Goal: Information Seeking & Learning: Learn about a topic

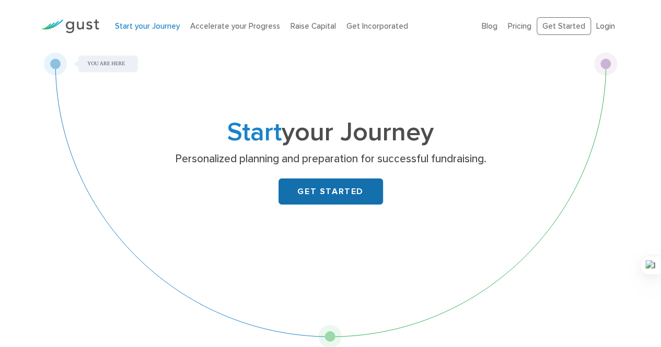
click at [342, 189] on link "GET STARTED" at bounding box center [330, 192] width 104 height 26
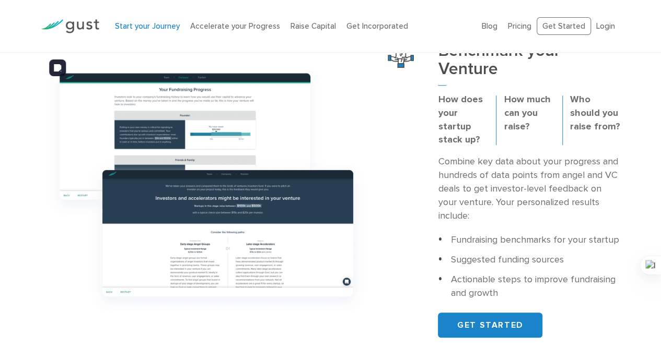
scroll to position [360, 0]
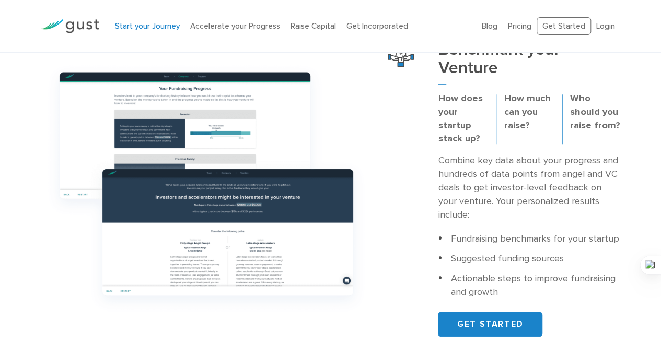
click at [460, 114] on p "How does your startup stack up?" at bounding box center [463, 119] width 50 height 54
click at [525, 112] on p "How much can you raise?" at bounding box center [529, 112] width 50 height 41
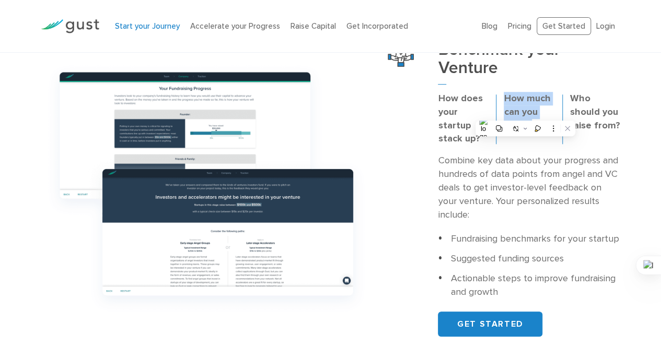
click at [525, 112] on p "How much can you raise?" at bounding box center [529, 112] width 50 height 41
click at [587, 111] on p "Who should you raise from?" at bounding box center [595, 112] width 50 height 41
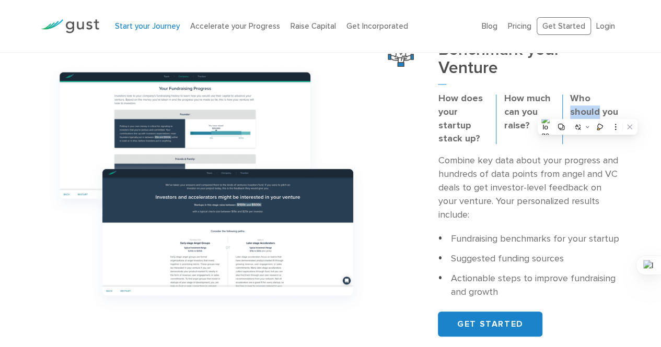
click at [587, 111] on p "Who should you raise from?" at bounding box center [595, 112] width 50 height 41
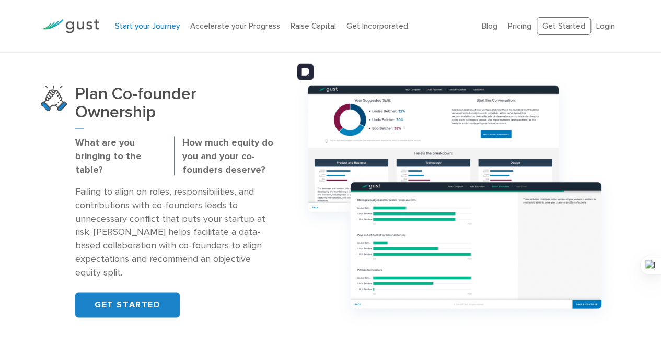
scroll to position [680, 0]
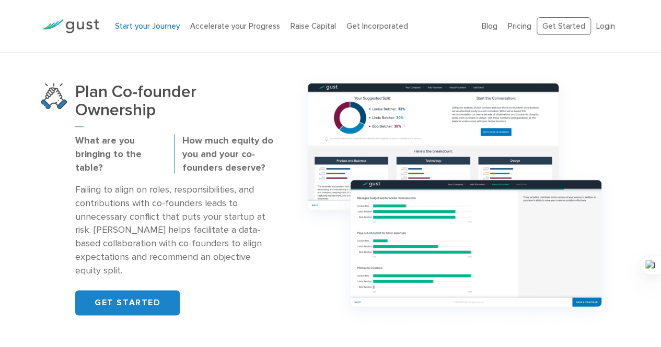
click at [220, 136] on p "How much equity do you and your co-founders deserve?" at bounding box center [227, 154] width 91 height 41
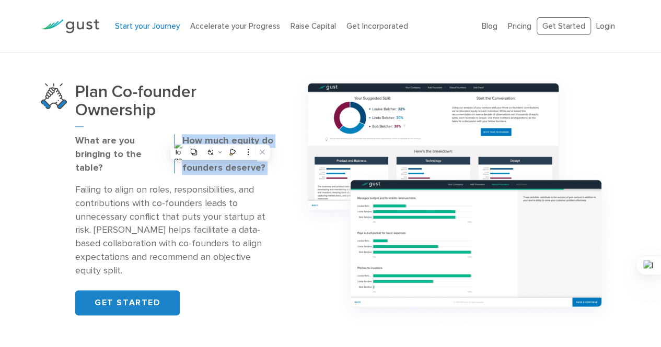
click at [220, 136] on p "How much equity do you and your co-founders deserve?" at bounding box center [227, 154] width 91 height 41
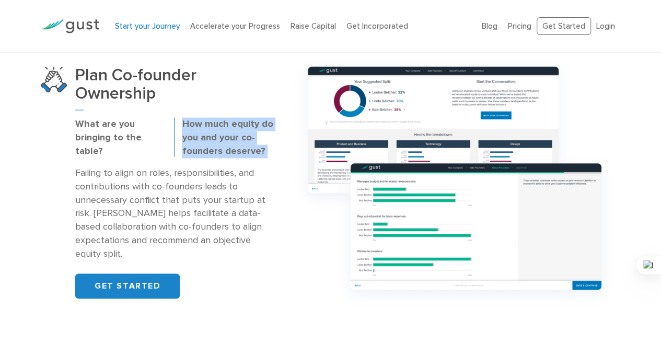
scroll to position [697, 0]
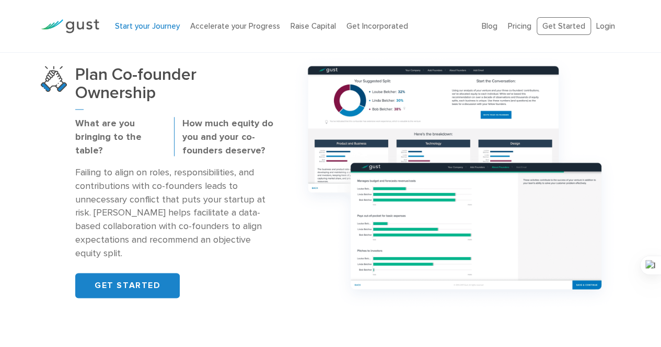
click at [129, 126] on p "What are you bringing to the table?" at bounding box center [120, 137] width 91 height 41
click at [211, 197] on p "Failing to align on roles, responsibilities, and contributions with co-founders…" at bounding box center [173, 213] width 197 height 95
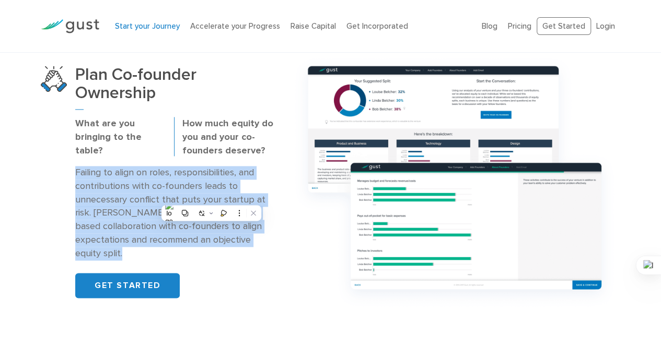
click at [211, 197] on p "Failing to align on roles, responsibilities, and contributions with co-founders…" at bounding box center [173, 213] width 197 height 95
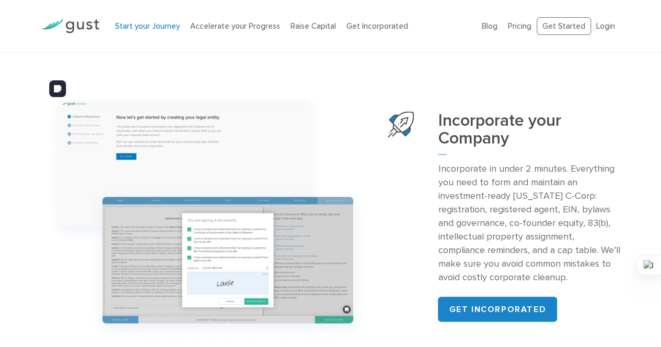
scroll to position [978, 0]
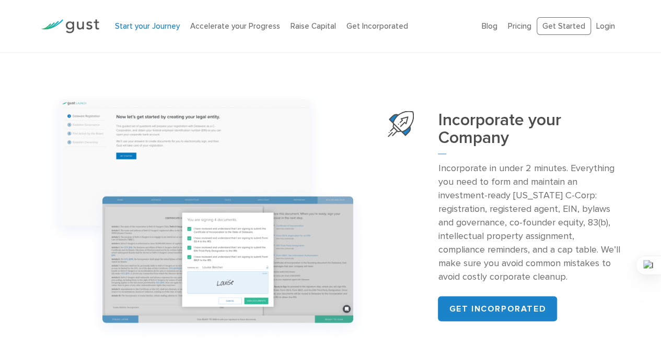
click at [534, 198] on p "Incorporate in under 2 minutes. Everything you need to form and maintain an inv…" at bounding box center [529, 222] width 182 height 122
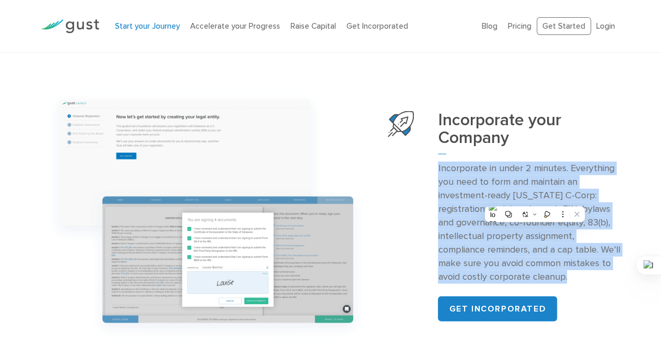
click at [534, 198] on p "Incorporate in under 2 minutes. Everything you need to form and maintain an inv…" at bounding box center [529, 222] width 182 height 122
click at [533, 168] on p "Incorporate in under 2 minutes. Everything you need to form and maintain an inv…" at bounding box center [529, 222] width 182 height 122
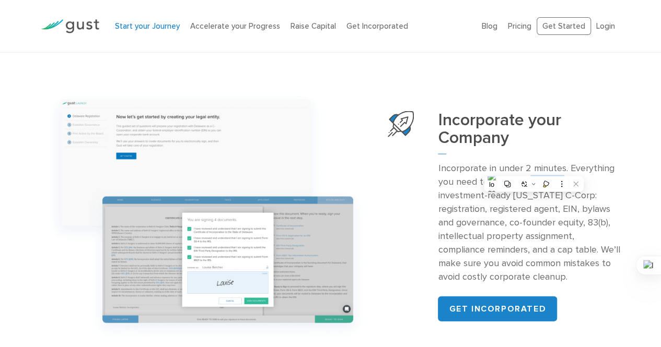
click at [533, 168] on p "Incorporate in under 2 minutes. Everything you need to form and maintain an inv…" at bounding box center [529, 222] width 182 height 122
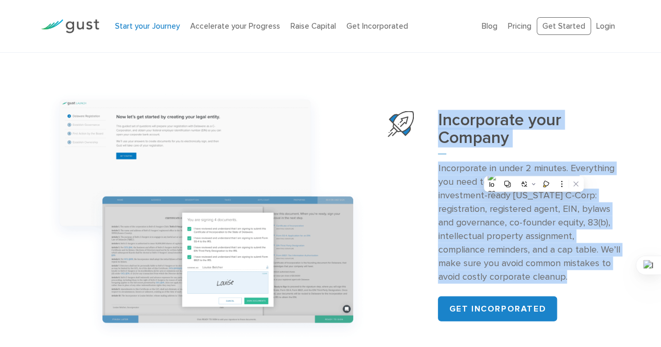
drag, startPoint x: 533, startPoint y: 168, endPoint x: 492, endPoint y: 117, distance: 65.8
click at [492, 117] on div "Incorporate your Company Incorporate in under 2 minutes. Everything you need to…" at bounding box center [529, 216] width 182 height 211
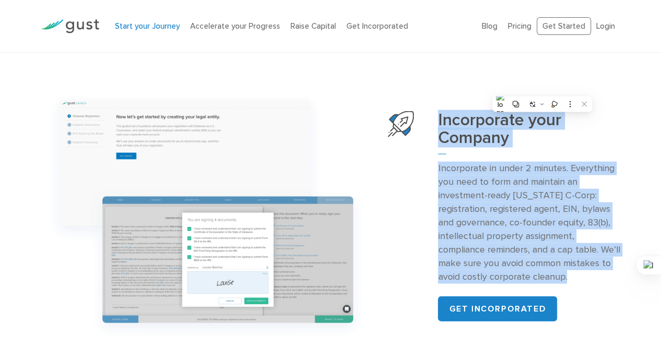
click at [492, 117] on h3 "Incorporate your Company" at bounding box center [529, 133] width 182 height 44
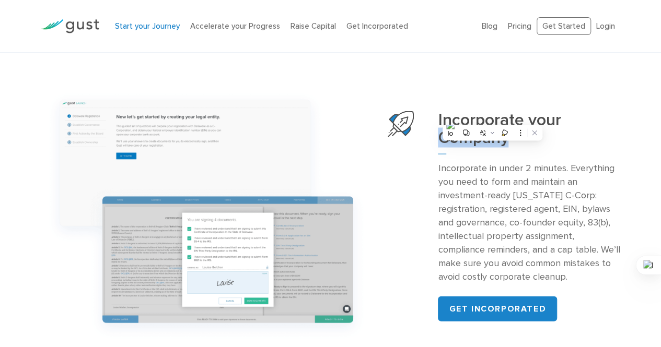
click at [492, 117] on h3 "Incorporate your Company" at bounding box center [529, 133] width 182 height 44
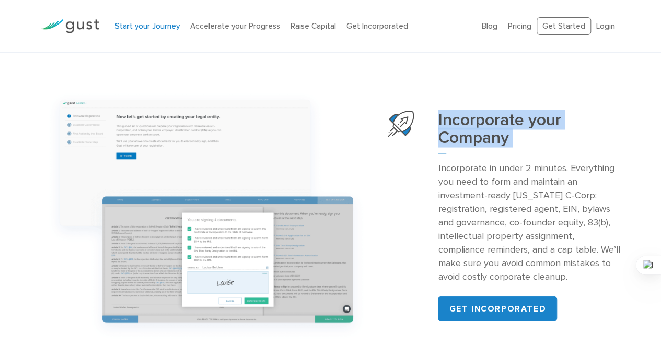
click at [492, 117] on h3 "Incorporate your Company" at bounding box center [529, 133] width 182 height 44
click at [538, 111] on h3 "Incorporate your Company" at bounding box center [529, 133] width 182 height 44
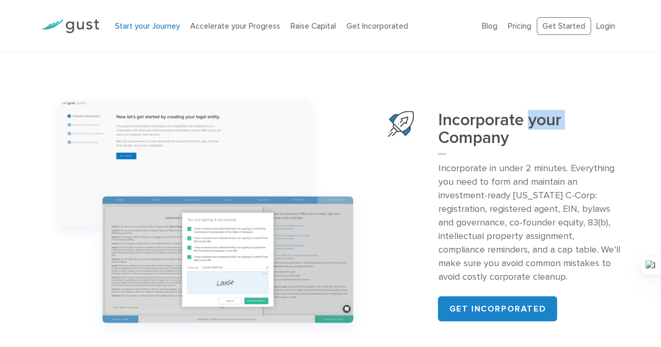
click at [538, 111] on h3 "Incorporate your Company" at bounding box center [529, 133] width 182 height 44
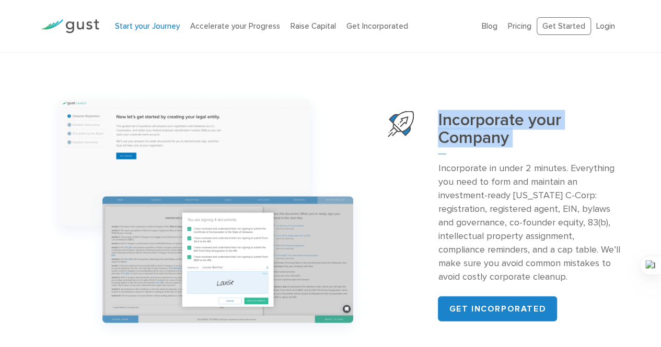
click at [538, 111] on h3 "Incorporate your Company" at bounding box center [529, 133] width 182 height 44
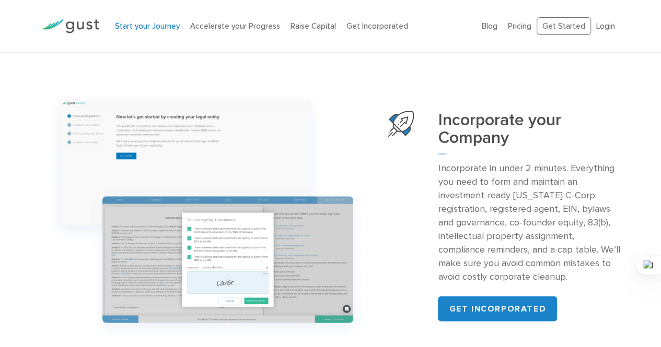
click at [579, 170] on p "Incorporate in under 2 minutes. Everything you need to form and maintain an inv…" at bounding box center [529, 222] width 182 height 122
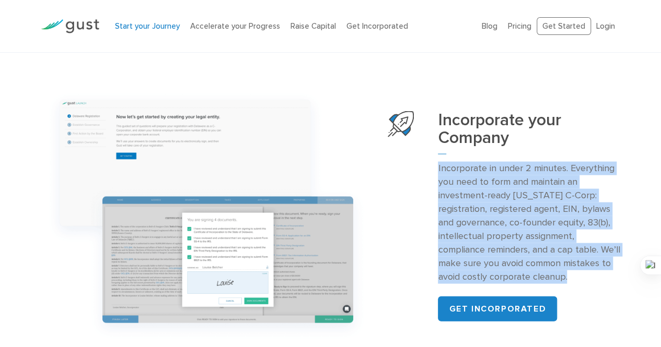
click at [579, 170] on p "Incorporate in under 2 minutes. Everything you need to form and maintain an inv…" at bounding box center [529, 222] width 182 height 122
click at [542, 161] on p "Incorporate in under 2 minutes. Everything you need to form and maintain an inv…" at bounding box center [529, 222] width 182 height 122
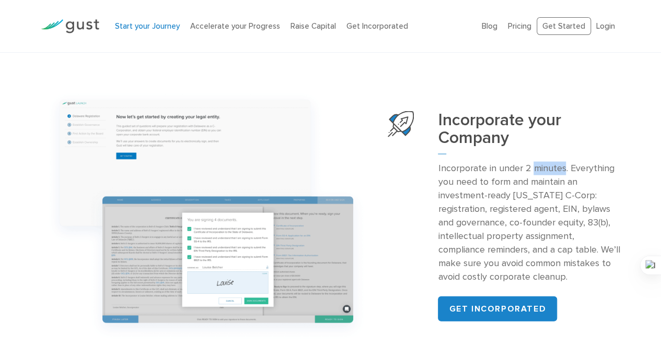
click at [542, 161] on p "Incorporate in under 2 minutes. Everything you need to form and maintain an inv…" at bounding box center [529, 222] width 182 height 122
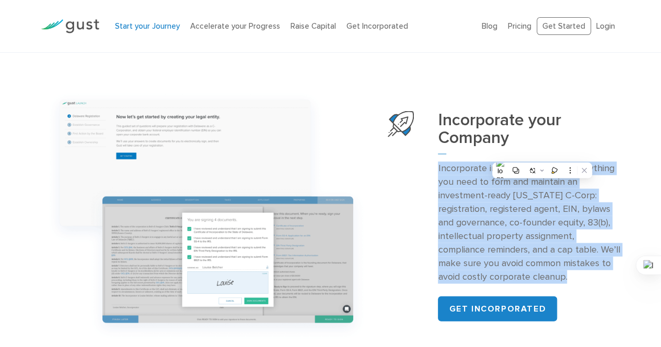
click at [542, 161] on p "Incorporate in under 2 minutes. Everything you need to form and maintain an inv…" at bounding box center [529, 222] width 182 height 122
click at [608, 208] on p "Incorporate in under 2 minutes. Everything you need to form and maintain an inv…" at bounding box center [529, 222] width 182 height 122
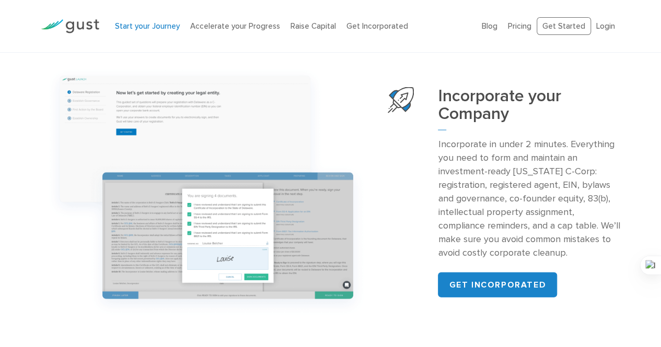
scroll to position [1002, 0]
